Goal: Find specific page/section

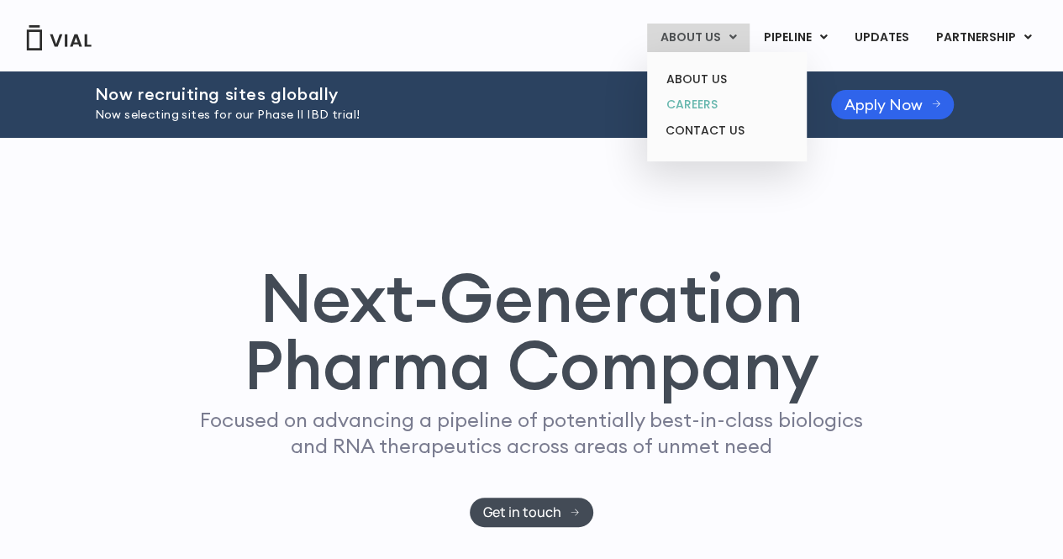
click at [720, 98] on link "CAREERS" at bounding box center [726, 105] width 147 height 26
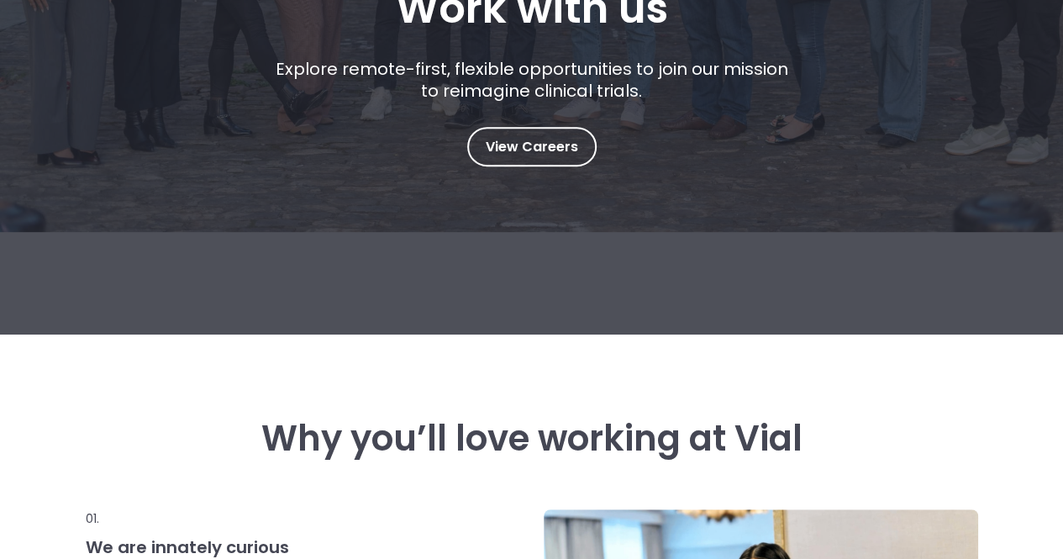
scroll to position [355, 0]
click at [538, 149] on span "View Careers" at bounding box center [532, 146] width 92 height 22
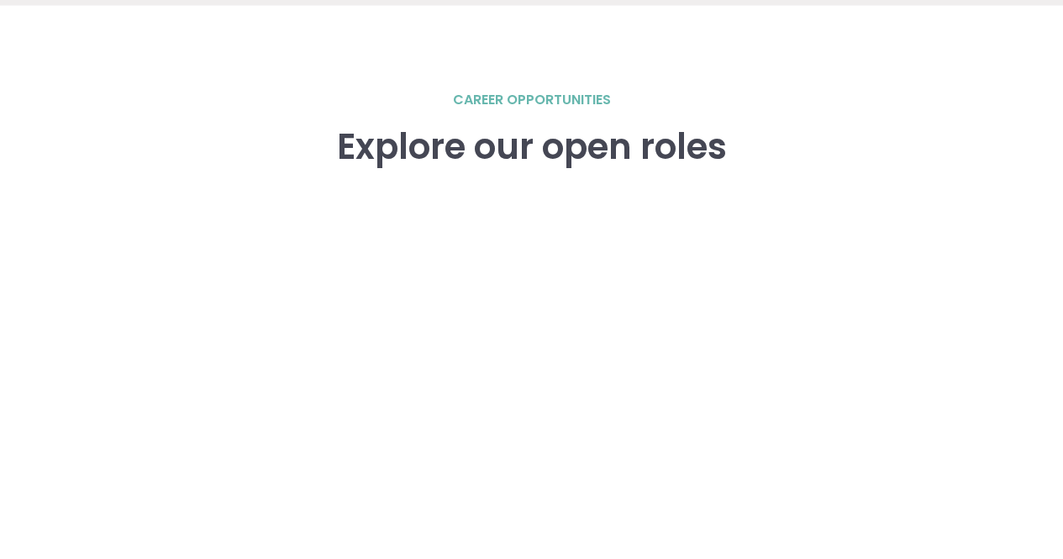
scroll to position [2325, 0]
